Goal: Task Accomplishment & Management: Use online tool/utility

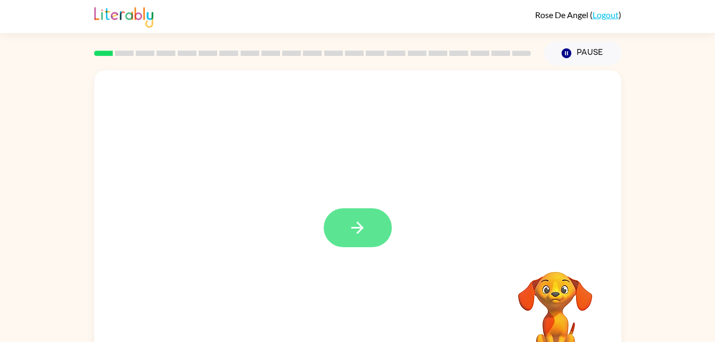
click at [367, 218] on button "button" at bounding box center [358, 227] width 68 height 39
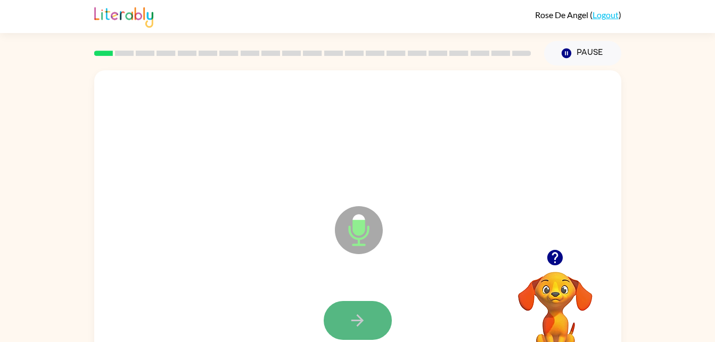
click at [364, 311] on icon "button" at bounding box center [357, 320] width 19 height 19
click at [361, 319] on icon "button" at bounding box center [357, 320] width 12 height 12
drag, startPoint x: 358, startPoint y: 315, endPoint x: 350, endPoint y: 317, distance: 8.1
click at [350, 317] on icon "button" at bounding box center [357, 320] width 19 height 19
click at [371, 319] on button "button" at bounding box center [358, 320] width 68 height 39
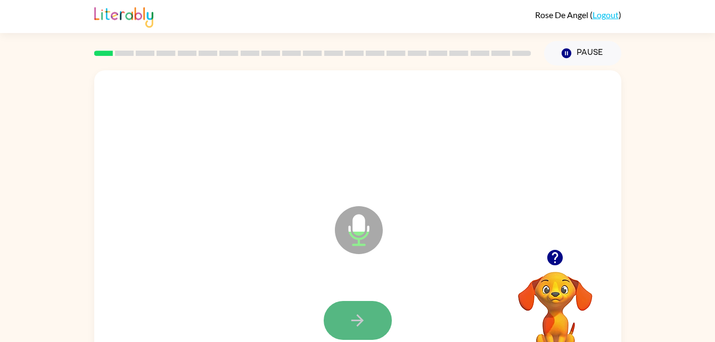
click at [366, 318] on icon "button" at bounding box center [357, 320] width 19 height 19
click at [364, 313] on icon "button" at bounding box center [357, 320] width 19 height 19
click at [367, 316] on button "button" at bounding box center [358, 320] width 68 height 39
click at [361, 319] on icon "button" at bounding box center [357, 320] width 12 height 12
click at [366, 311] on icon "button" at bounding box center [357, 320] width 19 height 19
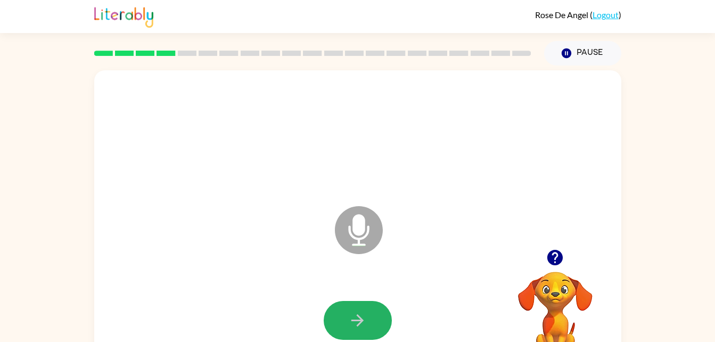
click at [366, 311] on icon "button" at bounding box center [357, 320] width 19 height 19
click at [350, 321] on icon "button" at bounding box center [357, 320] width 19 height 19
click at [357, 316] on icon "button" at bounding box center [357, 320] width 19 height 19
click at [357, 319] on icon "button" at bounding box center [357, 320] width 19 height 19
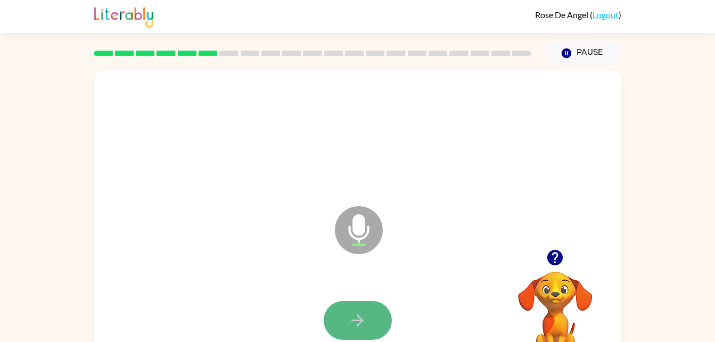
click at [365, 312] on icon "button" at bounding box center [357, 320] width 19 height 19
click at [366, 324] on icon "button" at bounding box center [357, 320] width 19 height 19
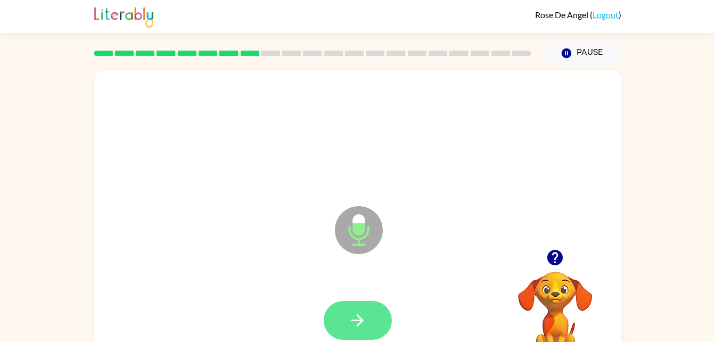
click at [366, 319] on icon "button" at bounding box center [357, 320] width 19 height 19
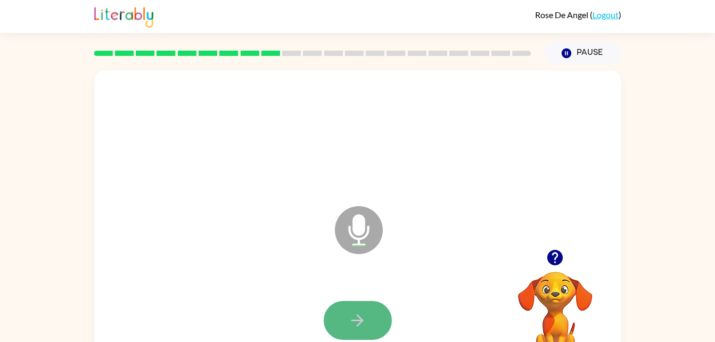
click at [344, 313] on button "button" at bounding box center [358, 320] width 68 height 39
click at [364, 311] on icon "button" at bounding box center [357, 320] width 19 height 19
click at [412, 306] on div at bounding box center [358, 320] width 506 height 87
click at [373, 317] on button "button" at bounding box center [358, 320] width 68 height 39
click at [355, 319] on icon "button" at bounding box center [357, 320] width 12 height 12
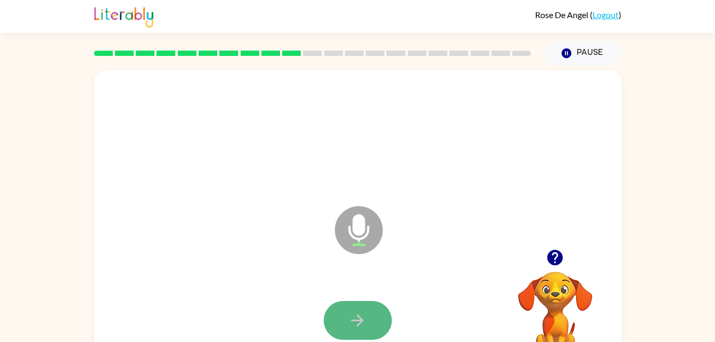
click at [369, 326] on button "button" at bounding box center [358, 320] width 68 height 39
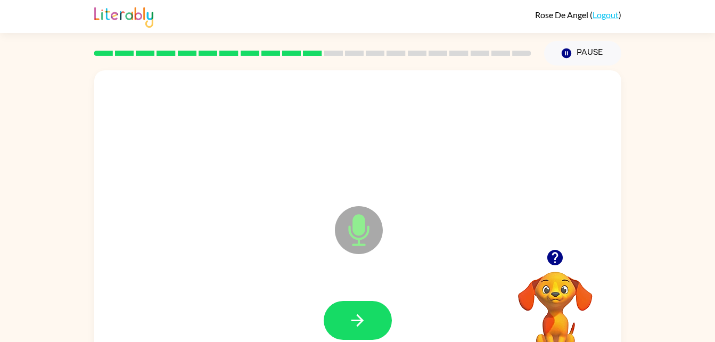
click at [453, 284] on div at bounding box center [358, 320] width 506 height 87
click at [380, 325] on button "button" at bounding box center [358, 320] width 68 height 39
click at [366, 311] on icon "button" at bounding box center [357, 320] width 19 height 19
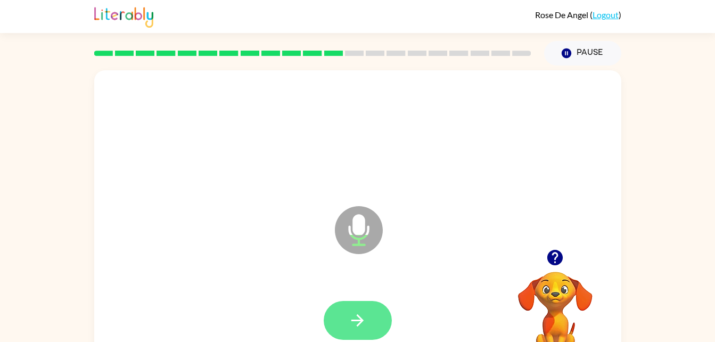
click at [360, 324] on icon "button" at bounding box center [357, 320] width 12 height 12
click at [367, 333] on button "button" at bounding box center [358, 320] width 68 height 39
click at [373, 316] on button "button" at bounding box center [358, 320] width 68 height 39
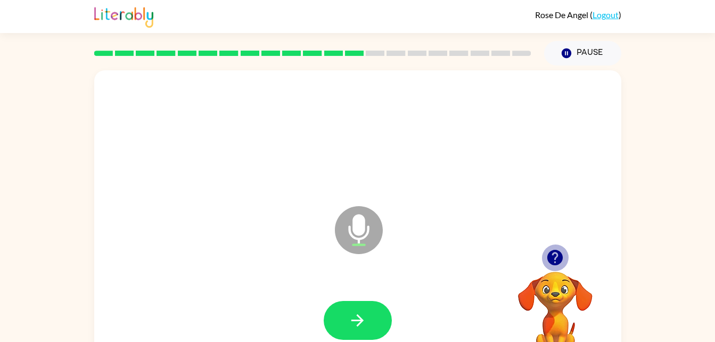
click at [556, 255] on icon "button" at bounding box center [554, 257] width 15 height 15
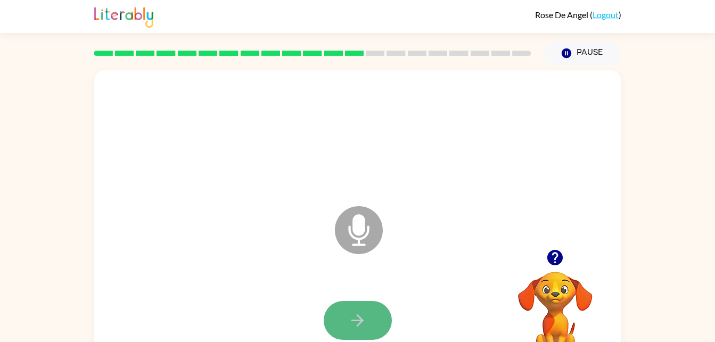
click at [355, 320] on icon "button" at bounding box center [357, 320] width 12 height 12
click at [368, 319] on button "button" at bounding box center [358, 320] width 68 height 39
click at [365, 323] on icon "button" at bounding box center [357, 320] width 19 height 19
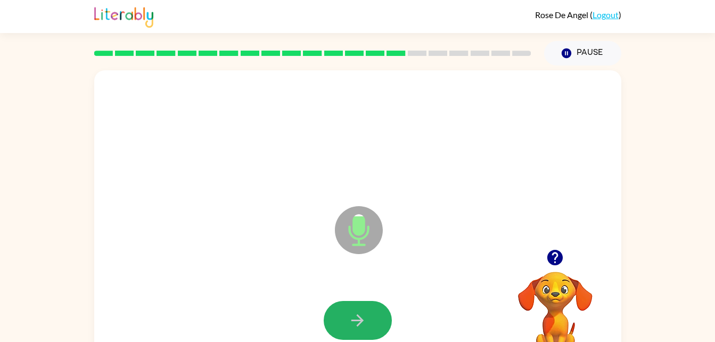
drag, startPoint x: 365, startPoint y: 323, endPoint x: 351, endPoint y: 309, distance: 19.2
click at [351, 309] on button "button" at bounding box center [358, 320] width 68 height 39
click at [353, 311] on icon "button" at bounding box center [357, 320] width 19 height 19
click at [378, 315] on button "button" at bounding box center [358, 320] width 68 height 39
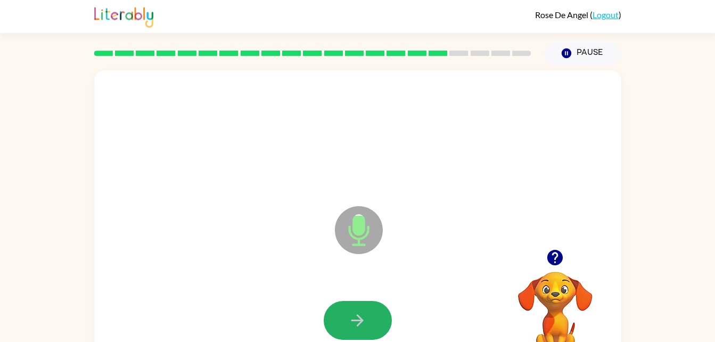
click at [378, 315] on button "button" at bounding box center [358, 320] width 68 height 39
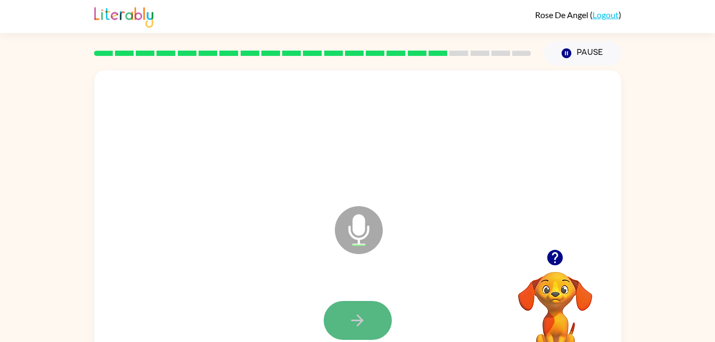
click at [375, 320] on button "button" at bounding box center [358, 320] width 68 height 39
click at [346, 330] on button "button" at bounding box center [358, 320] width 68 height 39
click at [379, 311] on button "button" at bounding box center [358, 320] width 68 height 39
click at [369, 323] on button "button" at bounding box center [358, 320] width 68 height 39
click at [362, 317] on icon "button" at bounding box center [357, 320] width 19 height 19
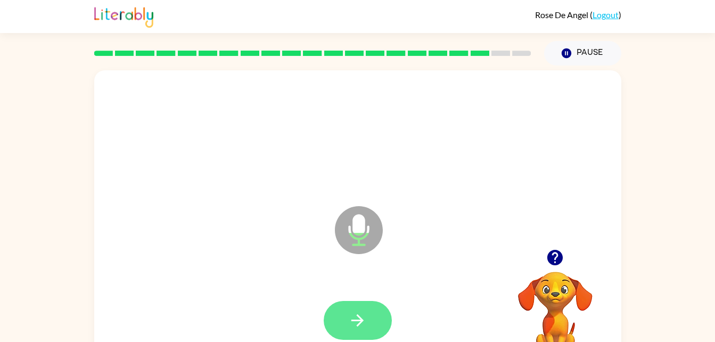
click at [360, 325] on icon "button" at bounding box center [357, 320] width 19 height 19
click at [380, 320] on button "button" at bounding box center [358, 320] width 68 height 39
click at [356, 317] on icon "button" at bounding box center [357, 320] width 19 height 19
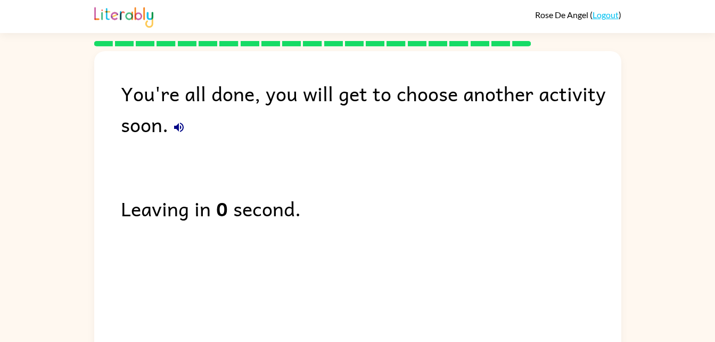
click at [184, 121] on icon "button" at bounding box center [178, 127] width 13 height 13
